Goal: Navigation & Orientation: Find specific page/section

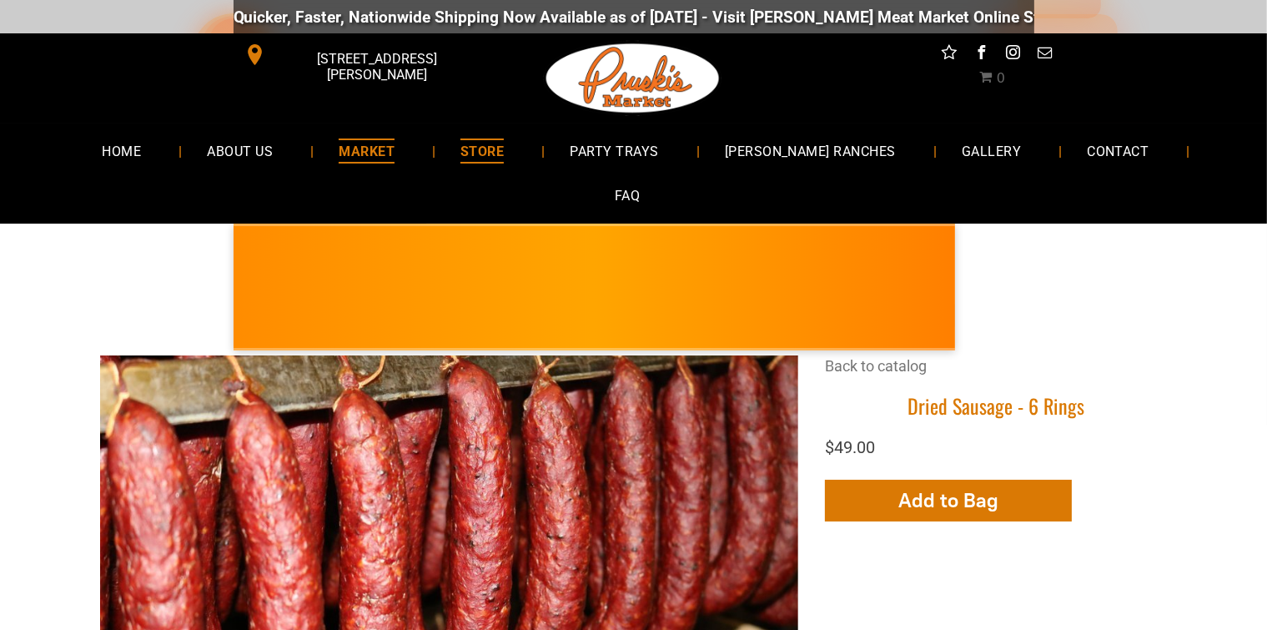
click at [365, 151] on span "MARKET" at bounding box center [367, 151] width 56 height 24
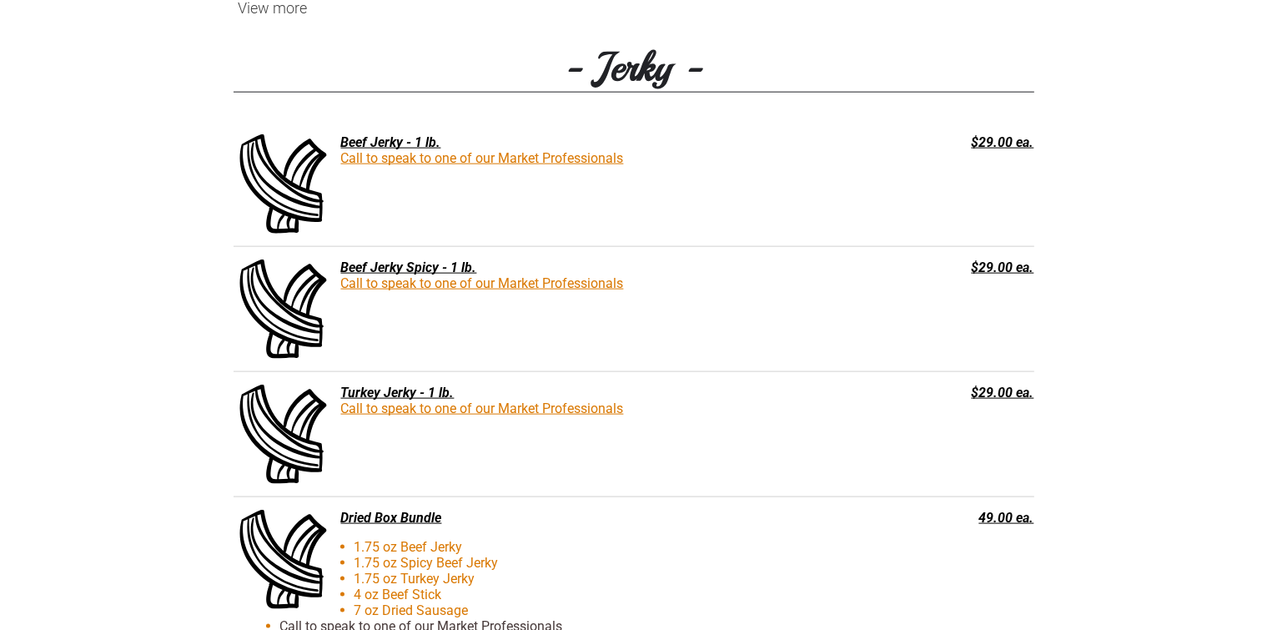
scroll to position [2174, 0]
